Goal: Check status: Check status

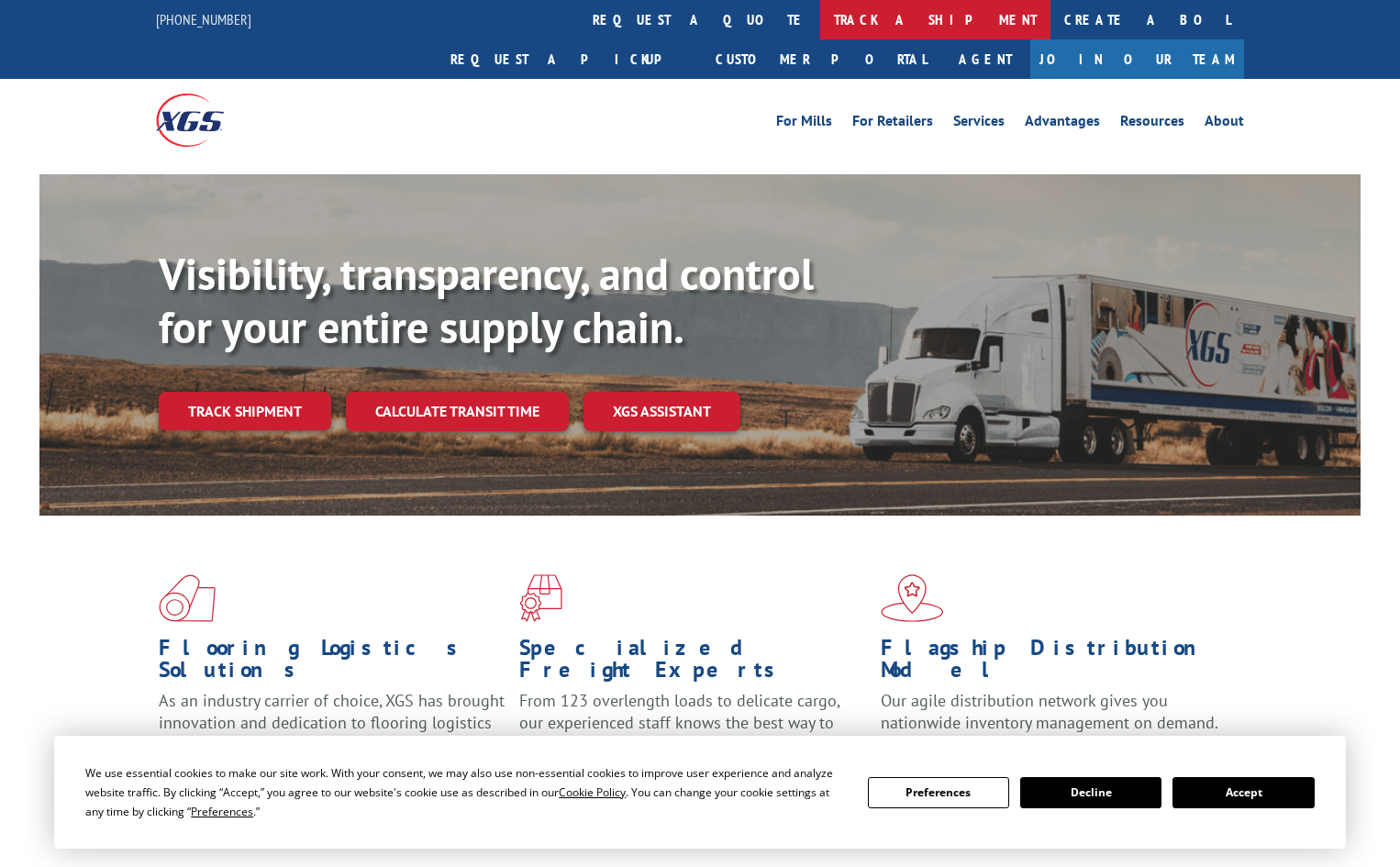
click at [820, 27] on link "track a shipment" at bounding box center [934, 20] width 230 height 40
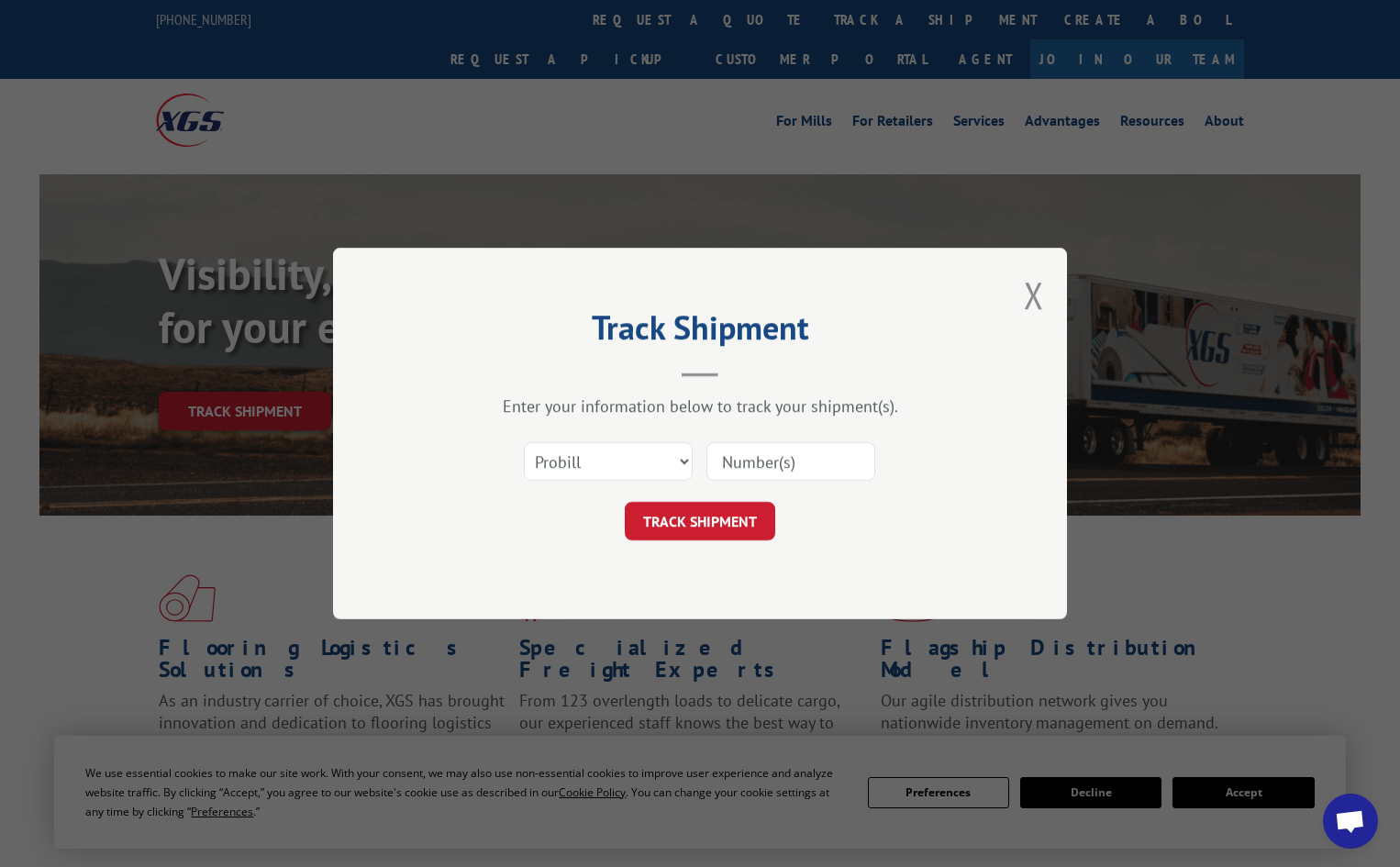
click at [782, 460] on input at bounding box center [791, 461] width 169 height 39
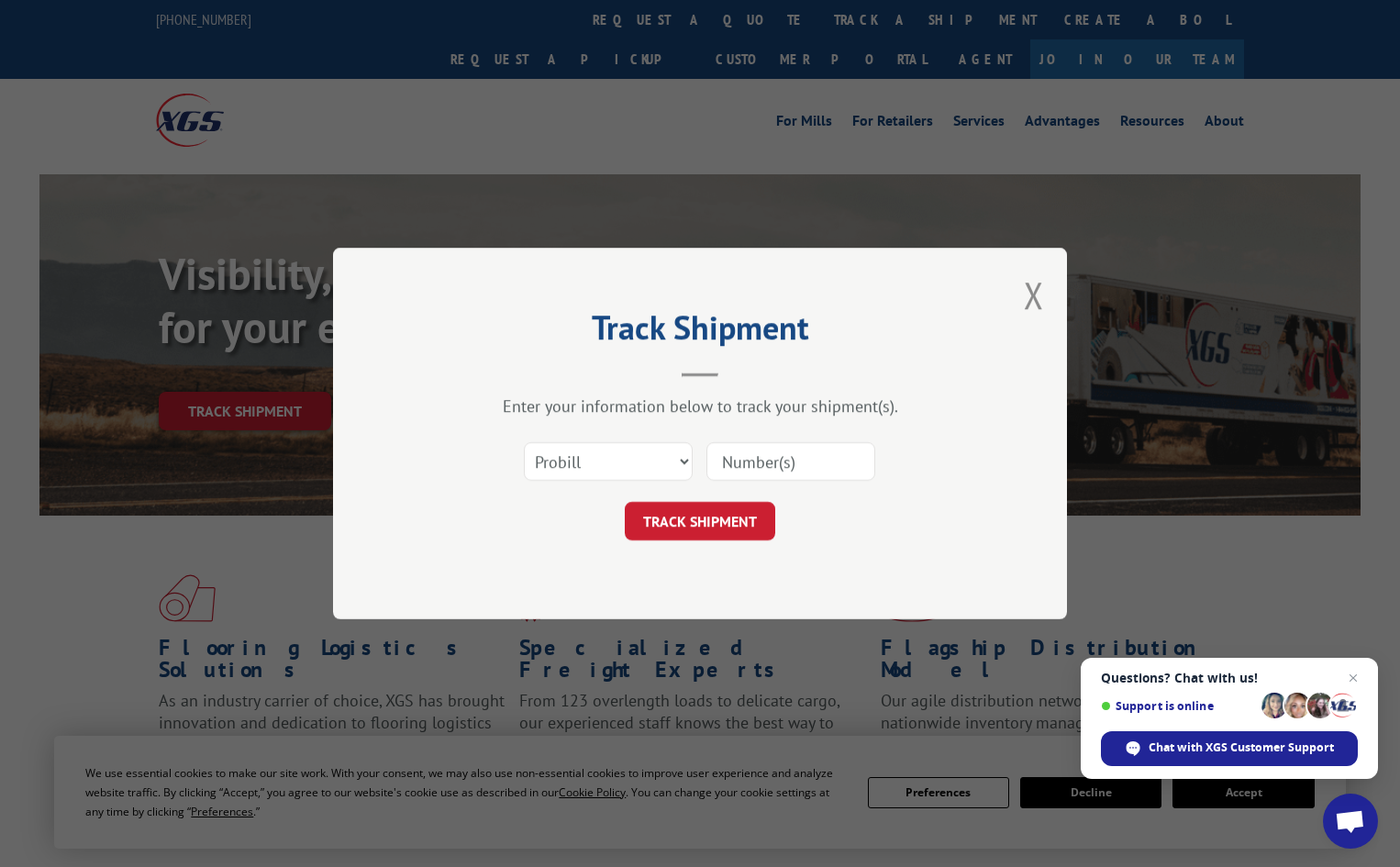
paste input "2918406555"
type input "2918406555"
click at [702, 526] on button "TRACK SHIPMENT" at bounding box center [700, 521] width 150 height 39
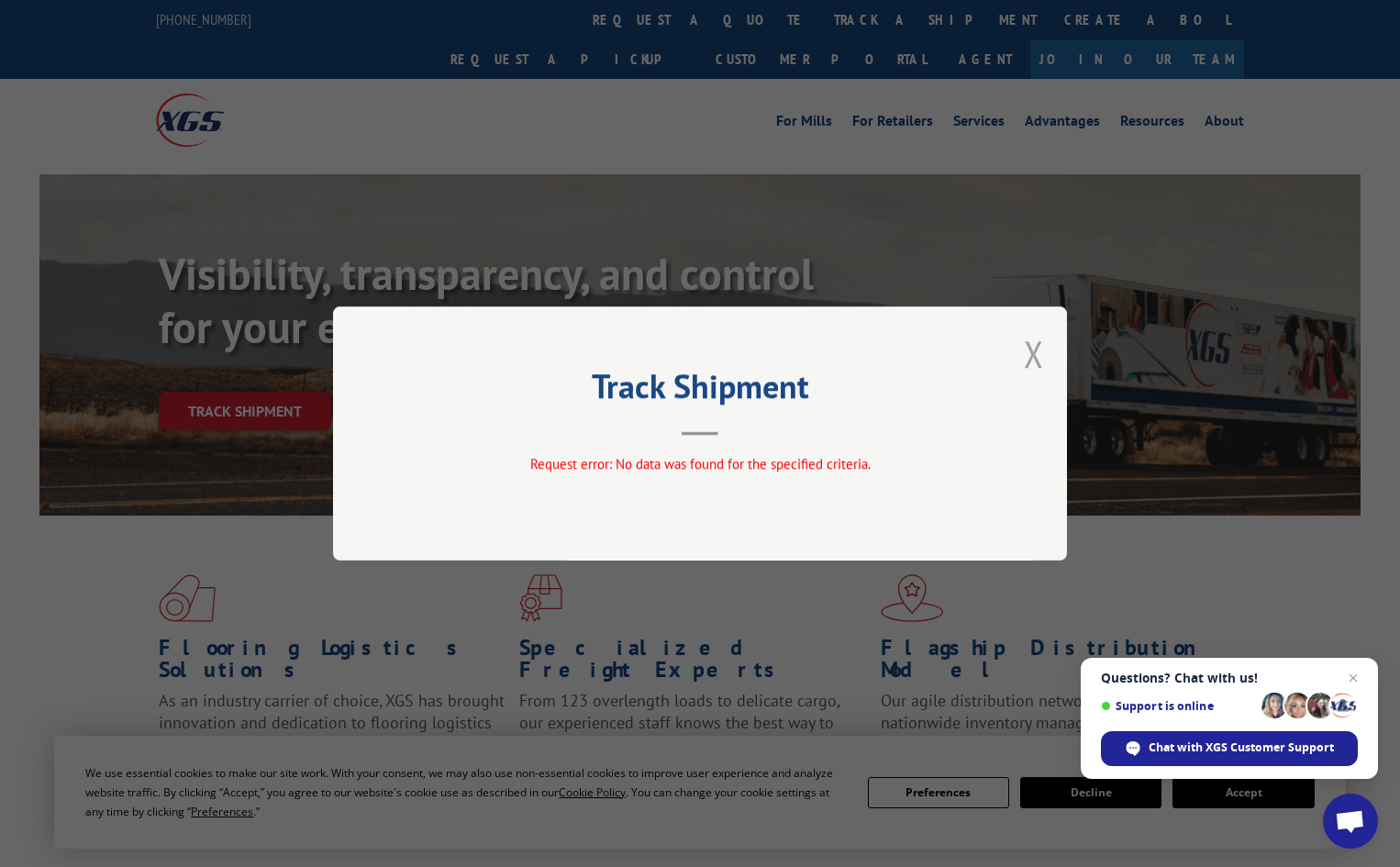
click at [1029, 352] on button "Close modal" at bounding box center [1034, 353] width 20 height 49
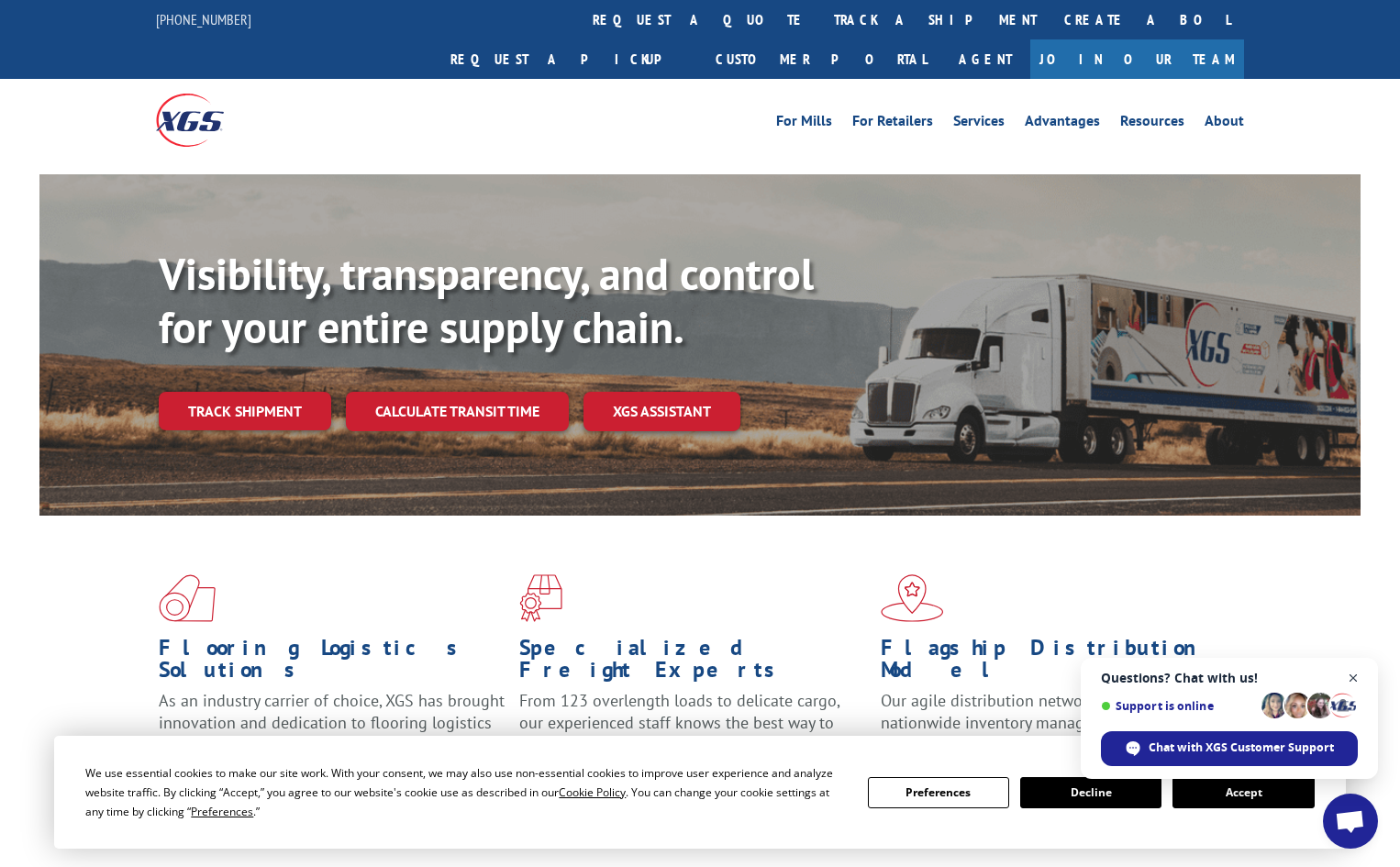
click at [1353, 673] on span "Close chat" at bounding box center [1353, 678] width 23 height 23
